Goal: Task Accomplishment & Management: Use online tool/utility

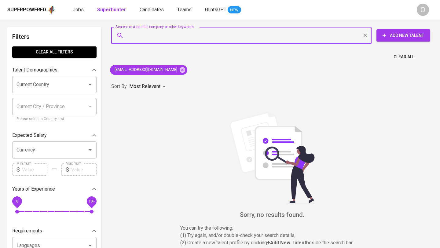
type input "[PERSON_NAME][EMAIL_ADDRESS][DOMAIN_NAME]"
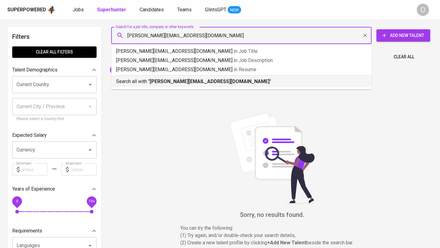
click at [150, 85] on p "Search all with " [PERSON_NAME][EMAIL_ADDRESS][DOMAIN_NAME] "" at bounding box center [241, 81] width 251 height 7
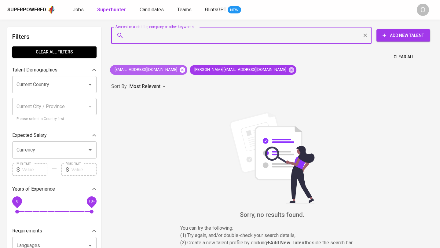
click at [180, 69] on icon at bounding box center [183, 70] width 6 height 6
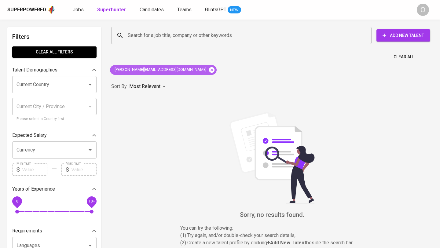
click at [209, 69] on icon at bounding box center [212, 70] width 7 height 7
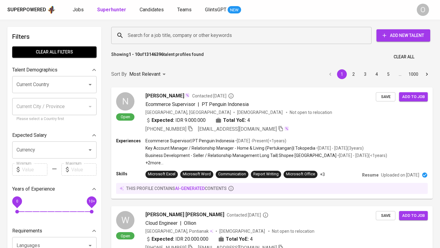
click at [174, 33] on input "Search for a job title, company or other keywords" at bounding box center [243, 36] width 234 height 12
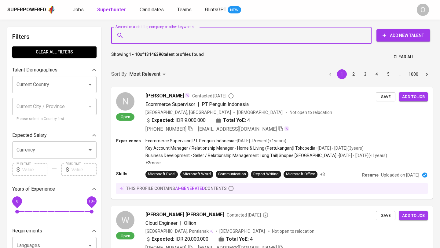
paste input "[PERSON_NAME][EMAIL_ADDRESS][DOMAIN_NAME]"
type input "[PERSON_NAME][EMAIL_ADDRESS][DOMAIN_NAME]"
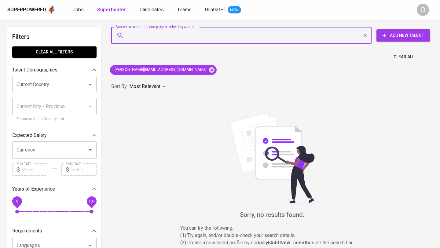
paste input "[EMAIL_ADDRESS][DOMAIN_NAME]"
type input "[EMAIL_ADDRESS][DOMAIN_NAME]"
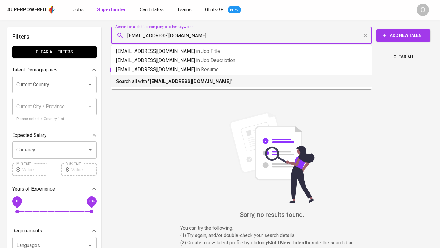
click at [165, 82] on b "[EMAIL_ADDRESS][DOMAIN_NAME]" at bounding box center [190, 82] width 81 height 6
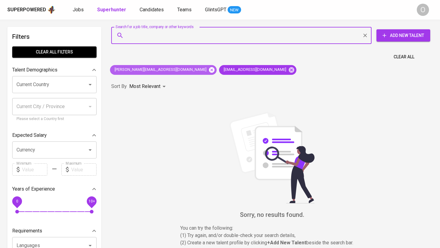
click at [209, 68] on icon at bounding box center [212, 70] width 6 height 6
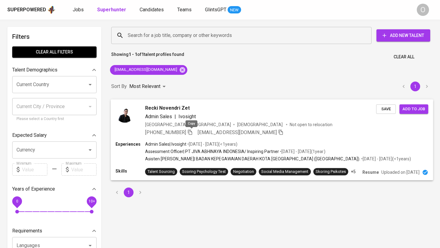
click at [192, 133] on icon "button" at bounding box center [190, 132] width 6 height 6
click at [164, 37] on input "Search for a job title, company or other keywords" at bounding box center [243, 36] width 234 height 12
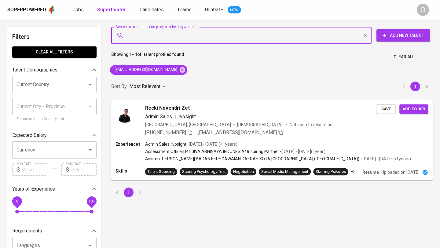
type input "v"
paste input "[EMAIL_ADDRESS][DOMAIN_NAME]"
type input "[EMAIL_ADDRESS][DOMAIN_NAME]"
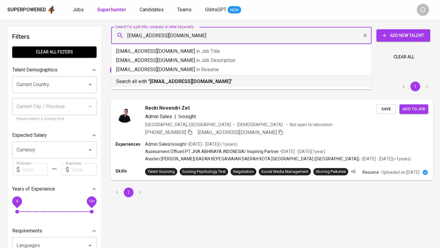
click at [149, 84] on p "Search all with " [EMAIL_ADDRESS][DOMAIN_NAME] "" at bounding box center [241, 81] width 251 height 7
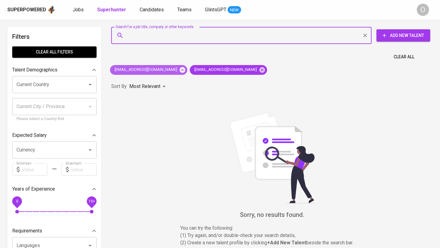
click at [180, 70] on icon at bounding box center [183, 70] width 6 height 6
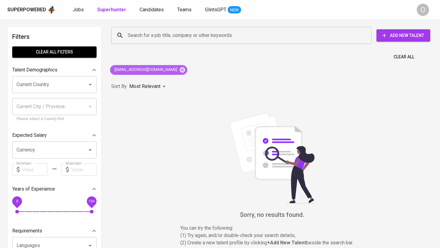
click at [180, 70] on icon at bounding box center [183, 70] width 6 height 6
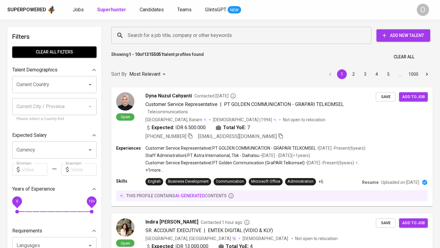
click at [190, 39] on input "Search for a job title, company or other keywords" at bounding box center [243, 36] width 234 height 12
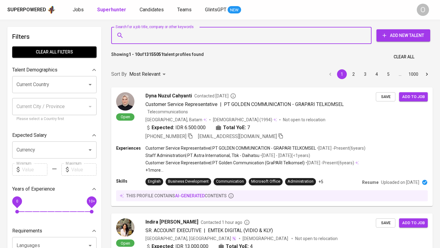
paste input "[EMAIL_ADDRESS][DOMAIN_NAME]"
type input "[EMAIL_ADDRESS][DOMAIN_NAME]"
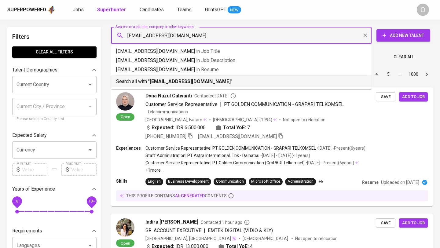
click at [177, 84] on b "[EMAIL_ADDRESS][DOMAIN_NAME]" at bounding box center [190, 82] width 81 height 6
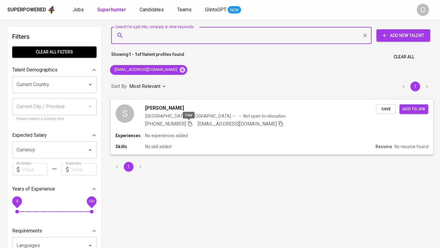
click at [187, 127] on span at bounding box center [190, 124] width 6 height 6
